Goal: Task Accomplishment & Management: Use online tool/utility

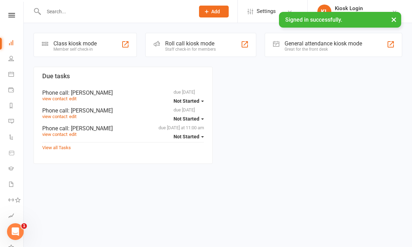
click at [65, 50] on div "Member self check-in" at bounding box center [74, 49] width 43 height 5
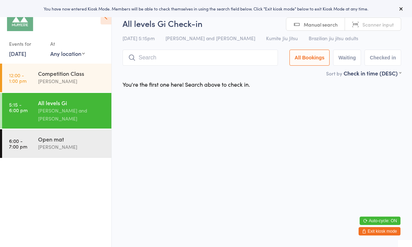
click at [164, 56] on input "search" at bounding box center [199, 58] width 155 height 16
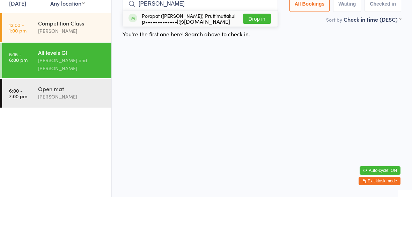
type input "[PERSON_NAME]"
click at [253, 64] on button "Drop in" at bounding box center [257, 69] width 28 height 10
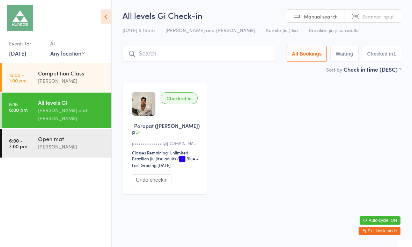
click at [193, 57] on input "search" at bounding box center [198, 54] width 152 height 16
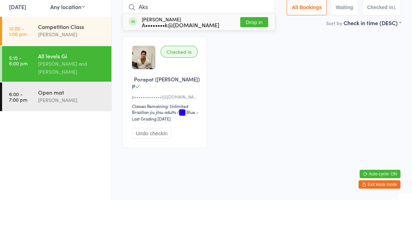
type input "Aks"
click at [255, 64] on button "Drop in" at bounding box center [254, 69] width 28 height 10
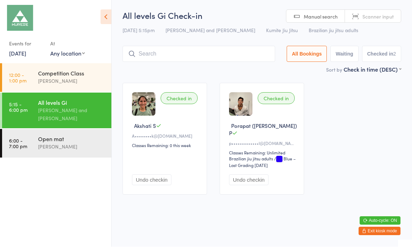
click at [161, 51] on input "search" at bounding box center [198, 54] width 152 height 16
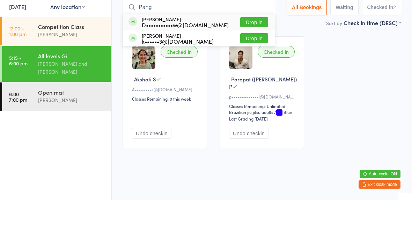
type input "Pang"
click at [251, 64] on button "Drop in" at bounding box center [254, 69] width 28 height 10
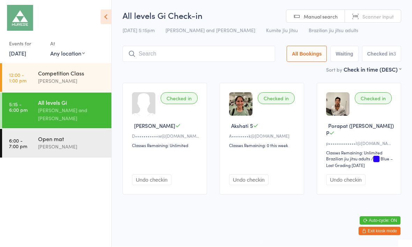
click at [377, 233] on button "Exit kiosk mode" at bounding box center [379, 231] width 42 height 8
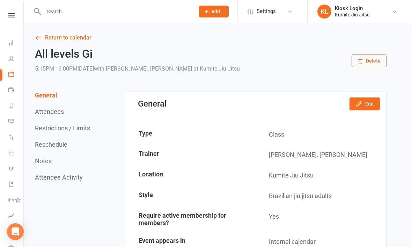
click at [75, 11] on input "text" at bounding box center [116, 12] width 148 height 10
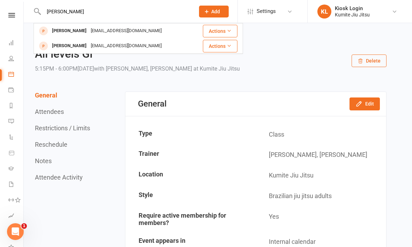
type input "Edw"
click at [101, 30] on div "edwardkim378@gmail.com" at bounding box center [126, 31] width 75 height 10
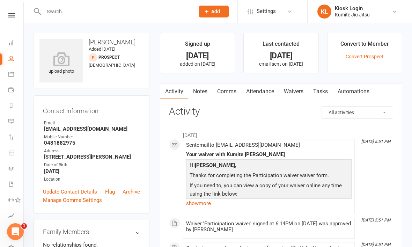
click at [366, 54] on link "Convert Prospect" at bounding box center [364, 57] width 38 height 6
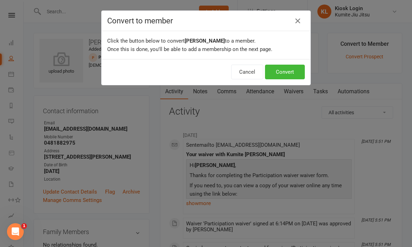
click at [288, 75] on button "Convert" at bounding box center [285, 72] width 40 height 15
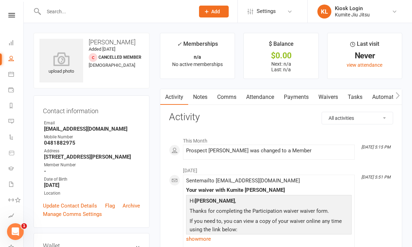
click at [332, 98] on link "Waivers" at bounding box center [327, 97] width 29 height 16
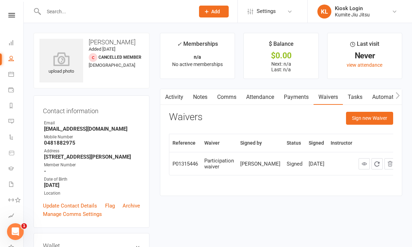
click at [368, 120] on button "Sign new Waiver" at bounding box center [369, 118] width 47 height 13
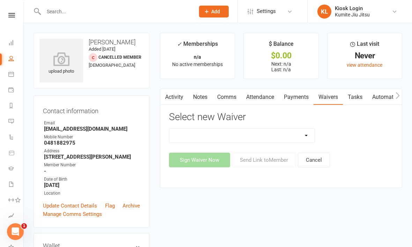
click at [300, 135] on select "10 x class pass Cancellation request Creonte membership Foundation membership I…" at bounding box center [241, 135] width 145 height 14
select select "11521"
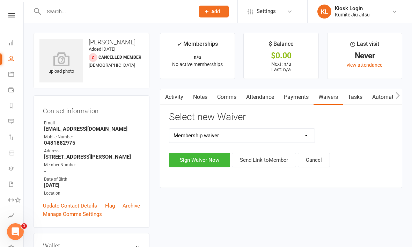
click at [207, 159] on button "Sign Waiver Now" at bounding box center [199, 159] width 61 height 15
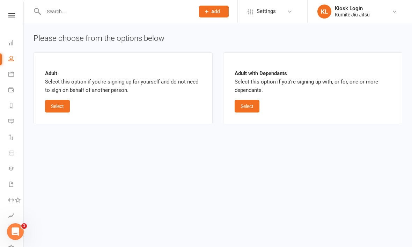
click at [59, 106] on button "Select" at bounding box center [57, 106] width 25 height 13
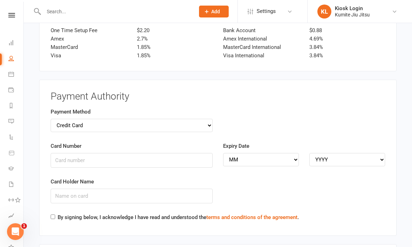
scroll to position [934, 0]
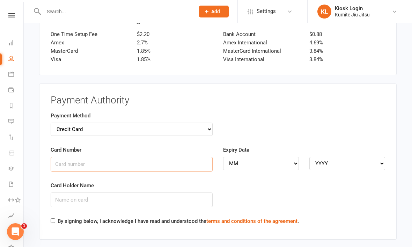
click at [137, 157] on input "Card Number" at bounding box center [132, 164] width 162 height 15
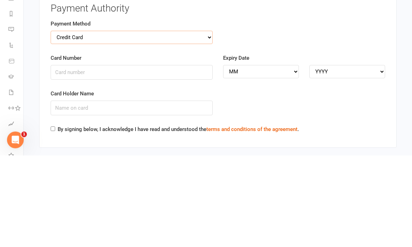
click at [194, 122] on select "Credit Card Bank Account" at bounding box center [132, 128] width 162 height 13
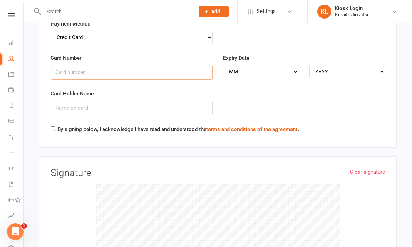
click at [190, 65] on input "Card Number" at bounding box center [132, 72] width 162 height 15
type input "4017954184484476"
click at [267, 65] on select "MM 01 02 03 04 05 06 07 08 09 10 11 12" at bounding box center [261, 71] width 76 height 13
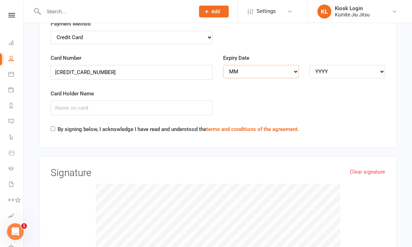
select select "04"
click at [360, 65] on select "YYYY 2025 2026 2027 2028 2029 2030 2031 2032 2033 2034" at bounding box center [347, 71] width 76 height 13
select select "2026"
click at [174, 103] on input "Card Holder Name" at bounding box center [132, 107] width 162 height 15
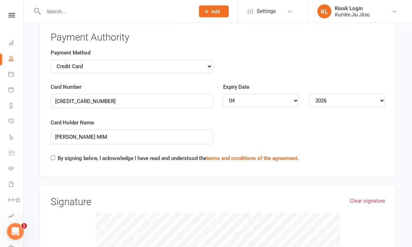
scroll to position [997, 0]
type input "EDWARD SUNGMIN MIM"
click at [55, 156] on input "By signing below, I acknowledge I have read and understood the terms and condit…" at bounding box center [53, 158] width 5 height 5
checkbox input "true"
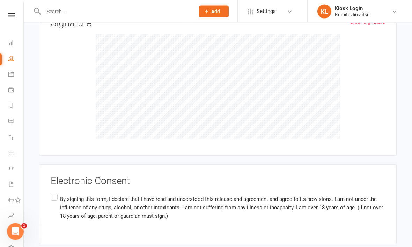
scroll to position [1188, 0]
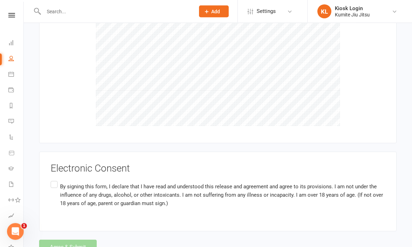
click at [49, 166] on div "Electronic Consent By signing this form, I declare that I have read and underst…" at bounding box center [217, 192] width 357 height 80
click at [57, 180] on label "By signing this form, I declare that I have read and understood this release an…" at bounding box center [218, 195] width 334 height 30
click at [55, 180] on input "By signing this form, I declare that I have read and understood this release an…" at bounding box center [53, 180] width 5 height 0
click at [64, 240] on button "Agree & Submit" at bounding box center [68, 247] width 58 height 15
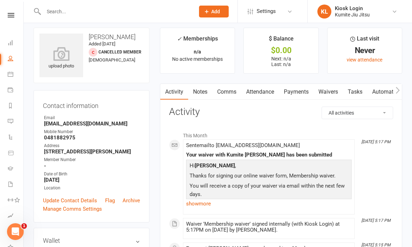
scroll to position [0, 1]
click at [11, 17] on icon at bounding box center [11, 15] width 7 height 5
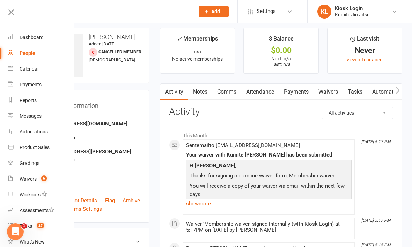
click at [41, 181] on count-badge "6" at bounding box center [42, 179] width 9 height 6
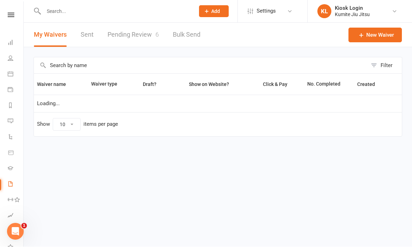
scroll to position [0, 0]
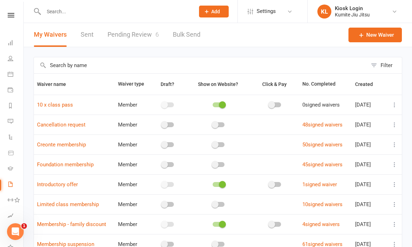
click at [140, 32] on link "Pending Review 6" at bounding box center [132, 35] width 51 height 24
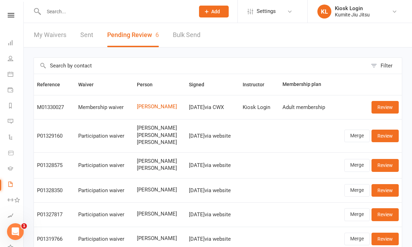
click at [385, 106] on link "Review" at bounding box center [384, 107] width 27 height 13
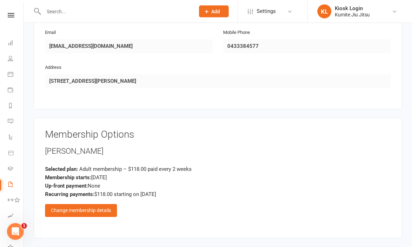
scroll to position [382, 0]
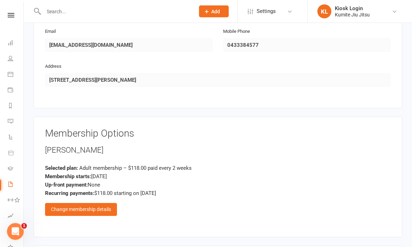
click at [102, 206] on div "Change membership details" at bounding box center [81, 209] width 72 height 13
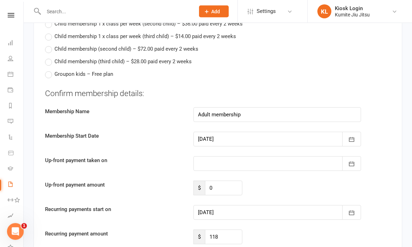
scroll to position [909, 0]
click at [354, 209] on icon "button" at bounding box center [351, 212] width 7 height 7
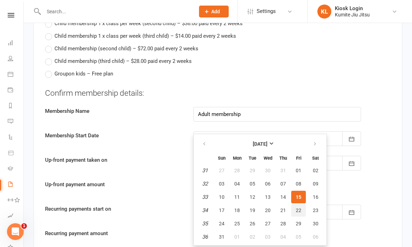
click at [298, 207] on span "22" at bounding box center [298, 210] width 6 height 6
type input "22 Aug 2025"
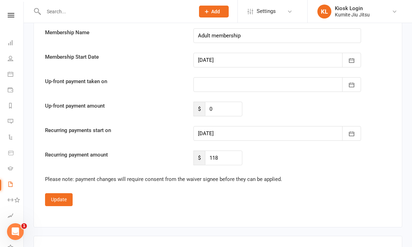
scroll to position [986, 0]
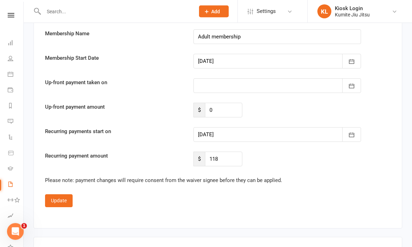
click at [62, 200] on button "Update" at bounding box center [59, 200] width 28 height 13
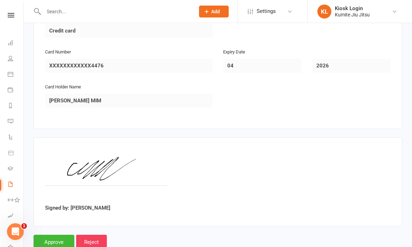
click at [61, 238] on input "Approve" at bounding box center [53, 241] width 41 height 15
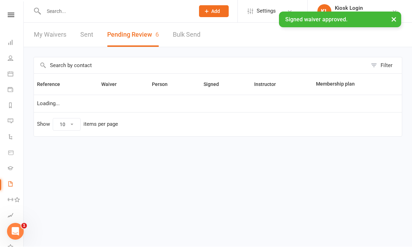
scroll to position [0, 0]
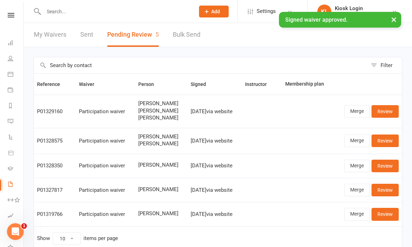
click at [67, 15] on input "text" at bounding box center [116, 12] width 148 height 10
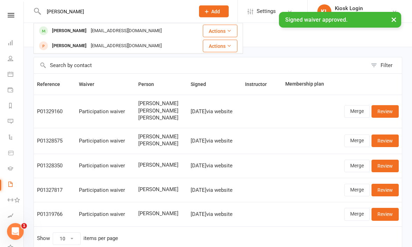
type input "Edw"
click at [89, 32] on div "edwardkim378@gmail.com" at bounding box center [126, 31] width 75 height 10
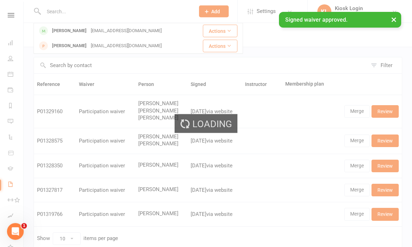
scroll to position [0, 0]
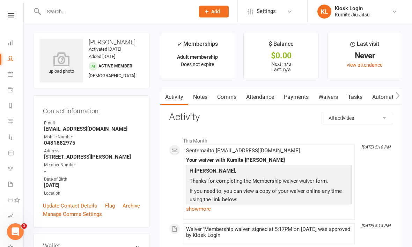
click at [61, 63] on icon at bounding box center [61, 59] width 44 height 14
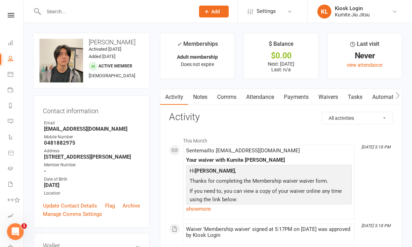
click at [11, 16] on icon at bounding box center [11, 15] width 7 height 5
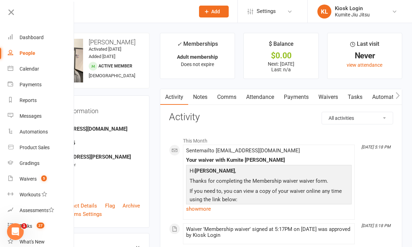
click at [39, 42] on link "Dashboard" at bounding box center [41, 38] width 66 height 16
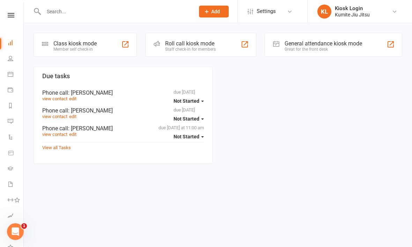
click at [103, 47] on div "Class kiosk mode Member self check-in" at bounding box center [84, 45] width 103 height 24
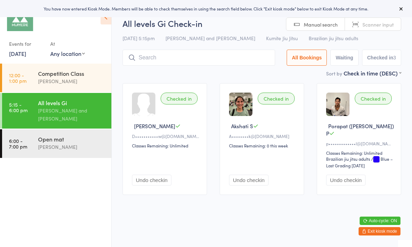
click at [160, 63] on input "search" at bounding box center [198, 58] width 152 height 16
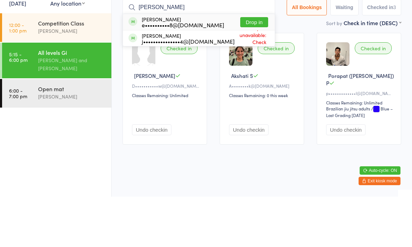
type input "Edw"
click at [254, 67] on button "Drop in" at bounding box center [254, 72] width 28 height 10
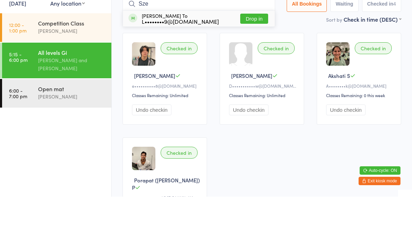
type input "Sze"
click at [214, 61] on div "Sze Yat To L••••••••9@gmail.com Drop in" at bounding box center [199, 69] width 152 height 16
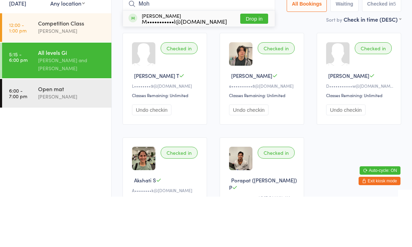
type input "Moh"
click at [254, 64] on button "Drop in" at bounding box center [254, 69] width 28 height 10
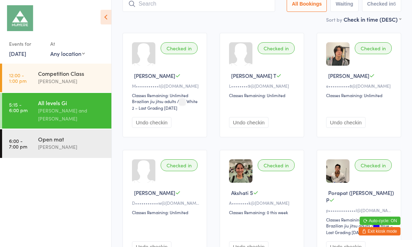
click at [378, 230] on button "Exit kiosk mode" at bounding box center [379, 231] width 42 height 8
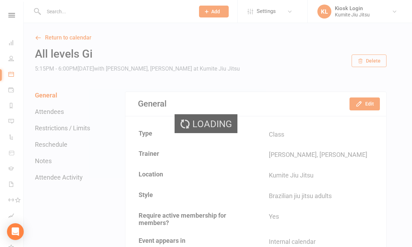
click at [123, 13] on input "text" at bounding box center [116, 12] width 148 height 10
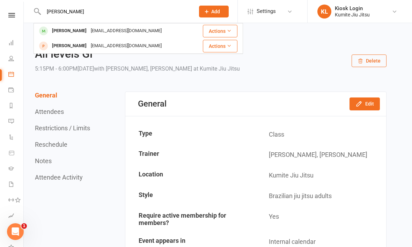
type input "Edw"
click at [98, 31] on div "edwardkim378@gmail.com" at bounding box center [126, 31] width 75 height 10
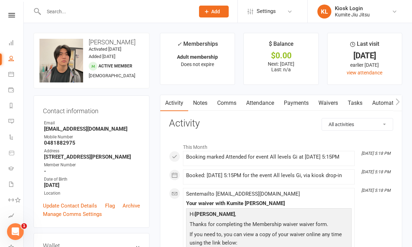
click at [230, 104] on link "Comms" at bounding box center [226, 103] width 29 height 16
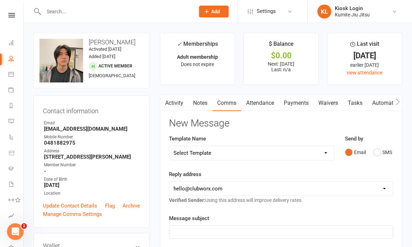
click at [381, 151] on button "SMS" at bounding box center [382, 151] width 19 height 13
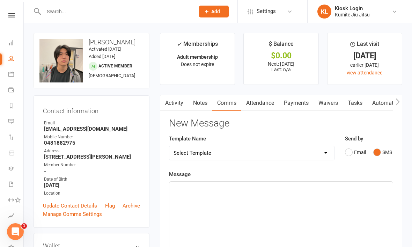
click at [220, 197] on div "﻿" at bounding box center [280, 233] width 223 height 105
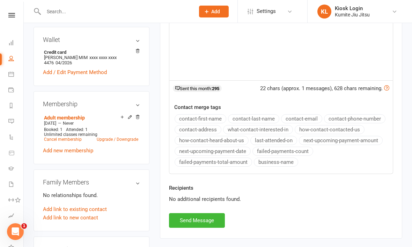
scroll to position [209, 0]
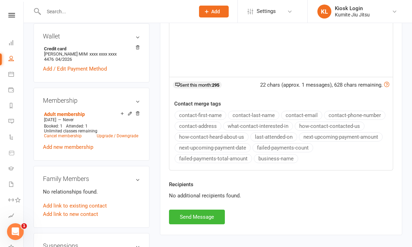
click at [203, 218] on button "Send Message" at bounding box center [197, 216] width 56 height 15
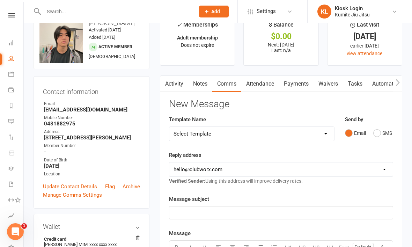
scroll to position [0, 0]
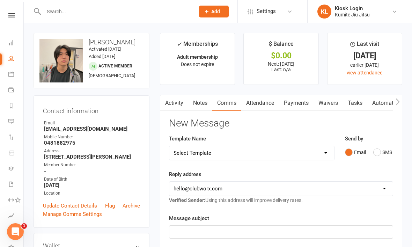
click at [16, 16] on link at bounding box center [11, 15] width 25 height 5
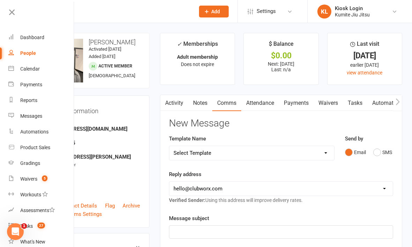
click at [42, 38] on div "Dashboard" at bounding box center [32, 38] width 24 height 6
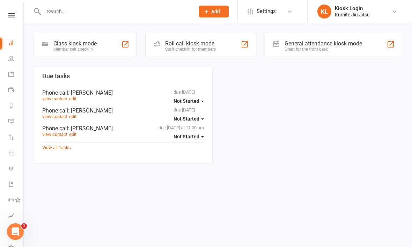
click at [114, 46] on div "Class kiosk mode Member self check-in" at bounding box center [84, 45] width 103 height 24
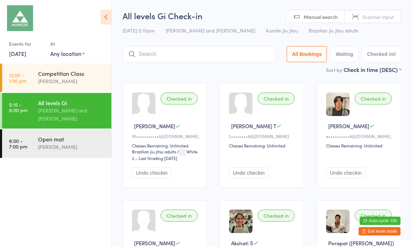
click at [182, 53] on input "search" at bounding box center [198, 54] width 152 height 16
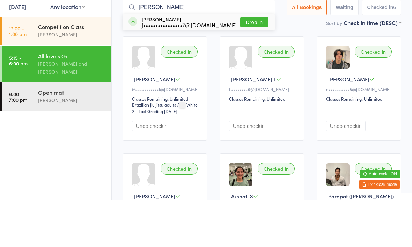
type input "[PERSON_NAME]"
click at [247, 64] on button "Drop in" at bounding box center [254, 69] width 28 height 10
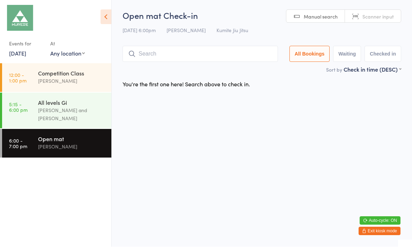
click at [149, 49] on input "search" at bounding box center [199, 54] width 155 height 16
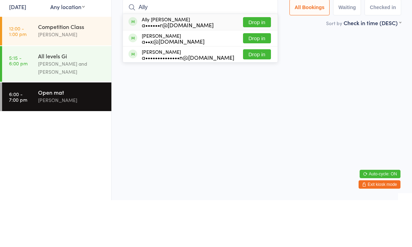
type input "Ally"
click at [248, 64] on button "Drop in" at bounding box center [257, 69] width 28 height 10
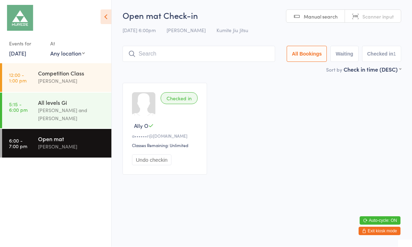
click at [91, 100] on div "All levels Gi" at bounding box center [71, 103] width 67 height 8
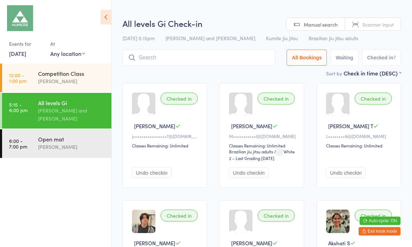
click at [76, 143] on div "[PERSON_NAME]" at bounding box center [71, 147] width 67 height 8
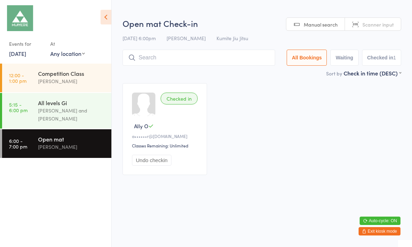
click at [205, 54] on input "search" at bounding box center [198, 58] width 152 height 16
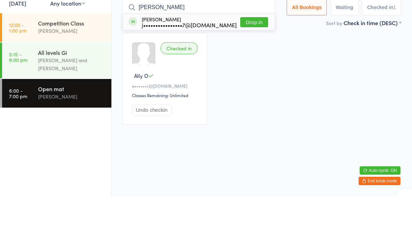
type input "[PERSON_NAME]"
click at [261, 67] on button "Drop in" at bounding box center [254, 72] width 28 height 10
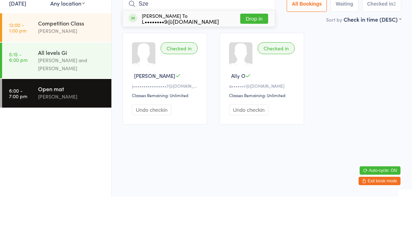
type input "Sze"
click at [254, 64] on button "Drop in" at bounding box center [254, 69] width 28 height 10
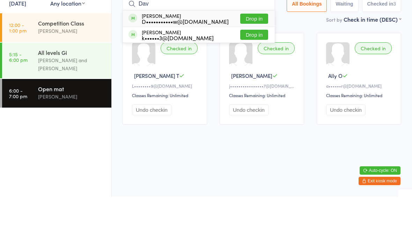
type input "Dav"
click at [258, 64] on button "Drop in" at bounding box center [254, 69] width 28 height 10
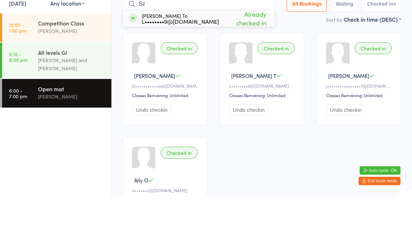
type input "S"
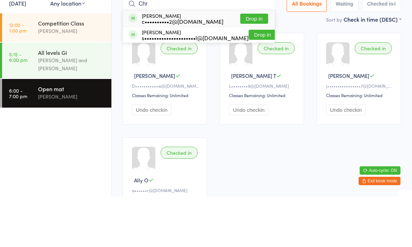
type input "Chr"
click at [250, 64] on button "Drop in" at bounding box center [254, 69] width 28 height 10
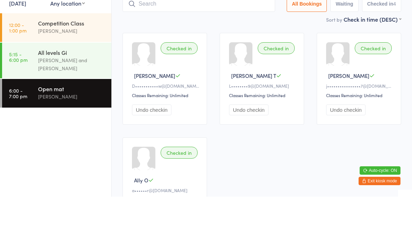
scroll to position [50, 0]
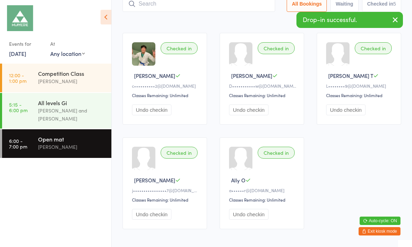
click at [190, 6] on input "search" at bounding box center [198, 4] width 152 height 16
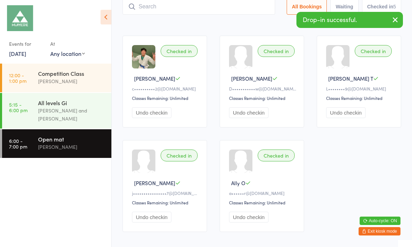
scroll to position [47, 0]
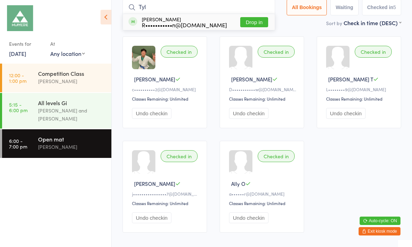
type input "Tyl"
click at [255, 22] on button "Drop in" at bounding box center [254, 22] width 28 height 10
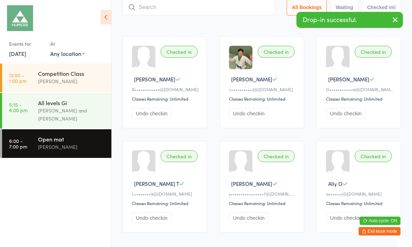
click at [214, 9] on input "search" at bounding box center [198, 7] width 152 height 16
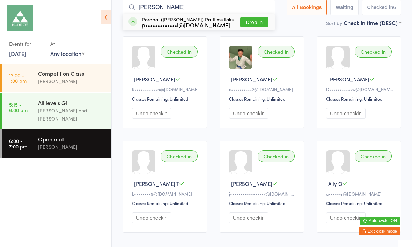
type input "[PERSON_NAME]"
click at [253, 21] on button "Drop in" at bounding box center [254, 22] width 28 height 10
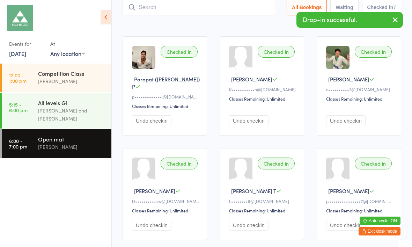
click at [167, 7] on input "search" at bounding box center [198, 7] width 152 height 16
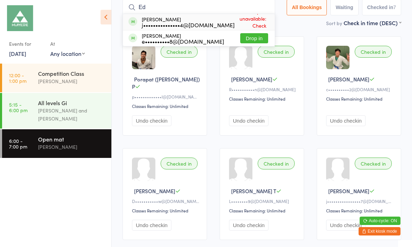
type input "Ed"
click at [251, 38] on button "Drop in" at bounding box center [254, 38] width 28 height 10
